Goal: Task Accomplishment & Management: Use online tool/utility

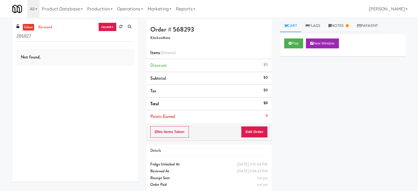
drag, startPoint x: 135, startPoint y: 11, endPoint x: 134, endPoint y: 20, distance: 8.9
click at [135, 11] on link "Operations" at bounding box center [130, 9] width 31 height 18
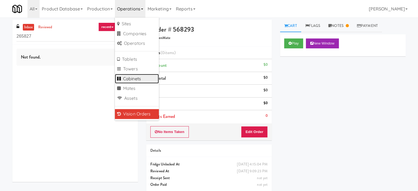
click at [141, 78] on link "Cabinets" at bounding box center [137, 79] width 44 height 10
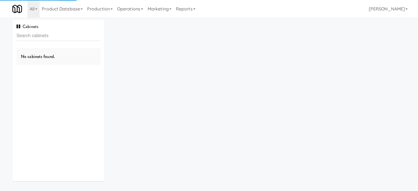
click at [69, 36] on input "text" at bounding box center [58, 36] width 84 height 10
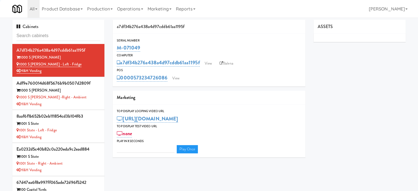
type input "1140 S Wabash - Right -"
type input "3"
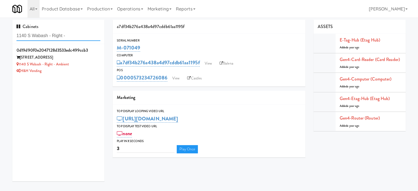
click at [71, 34] on input "1140 S Wabash - Right -" at bounding box center [58, 36] width 84 height 10
paste input "1140 S Wabash - Right - Ambient"
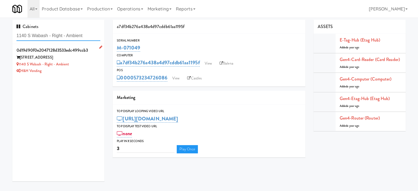
type input "1140 S Wabash - Right - Ambient"
click at [89, 67] on div "1140 S Wabash - Right - Ambient" at bounding box center [58, 64] width 84 height 7
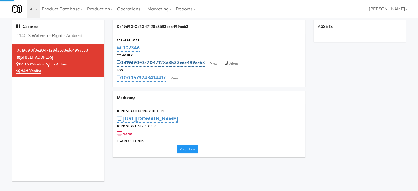
type input "3"
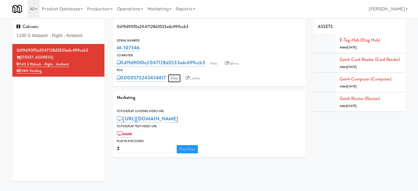
click at [175, 80] on link "View" at bounding box center [174, 78] width 13 height 8
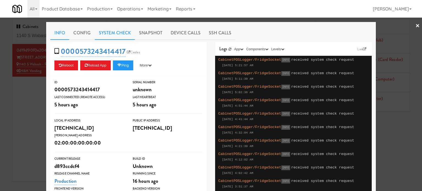
click at [104, 31] on link "System Check" at bounding box center [115, 33] width 40 height 14
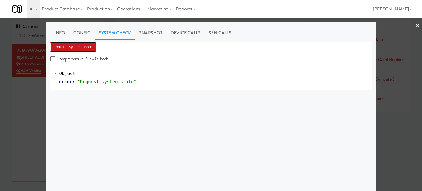
click at [82, 47] on button "Perform System Check" at bounding box center [73, 47] width 46 height 10
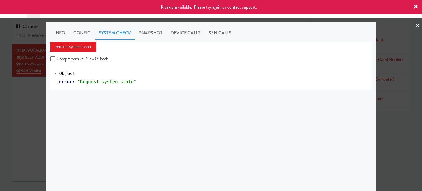
click at [18, 116] on div at bounding box center [211, 95] width 422 height 191
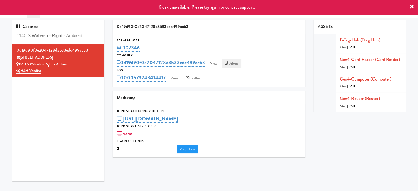
click at [235, 64] on link "Balena" at bounding box center [231, 63] width 19 height 8
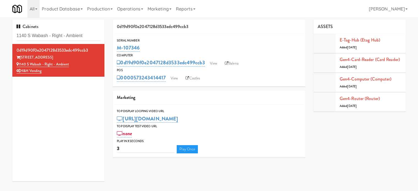
drag, startPoint x: 141, startPoint y: 47, endPoint x: 115, endPoint y: 48, distance: 25.1
click at [115, 48] on div "Serial Number M-107346" at bounding box center [209, 45] width 193 height 15
copy link "M-107346"
click at [144, 48] on div "M-107346" at bounding box center [209, 47] width 184 height 9
drag, startPoint x: 141, startPoint y: 48, endPoint x: 117, endPoint y: 50, distance: 24.0
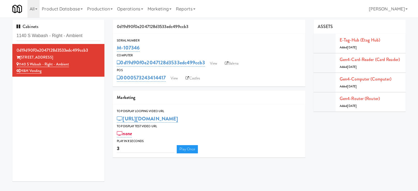
click at [117, 50] on div "Serial Number M-107346" at bounding box center [209, 45] width 193 height 15
copy link "M-107346"
